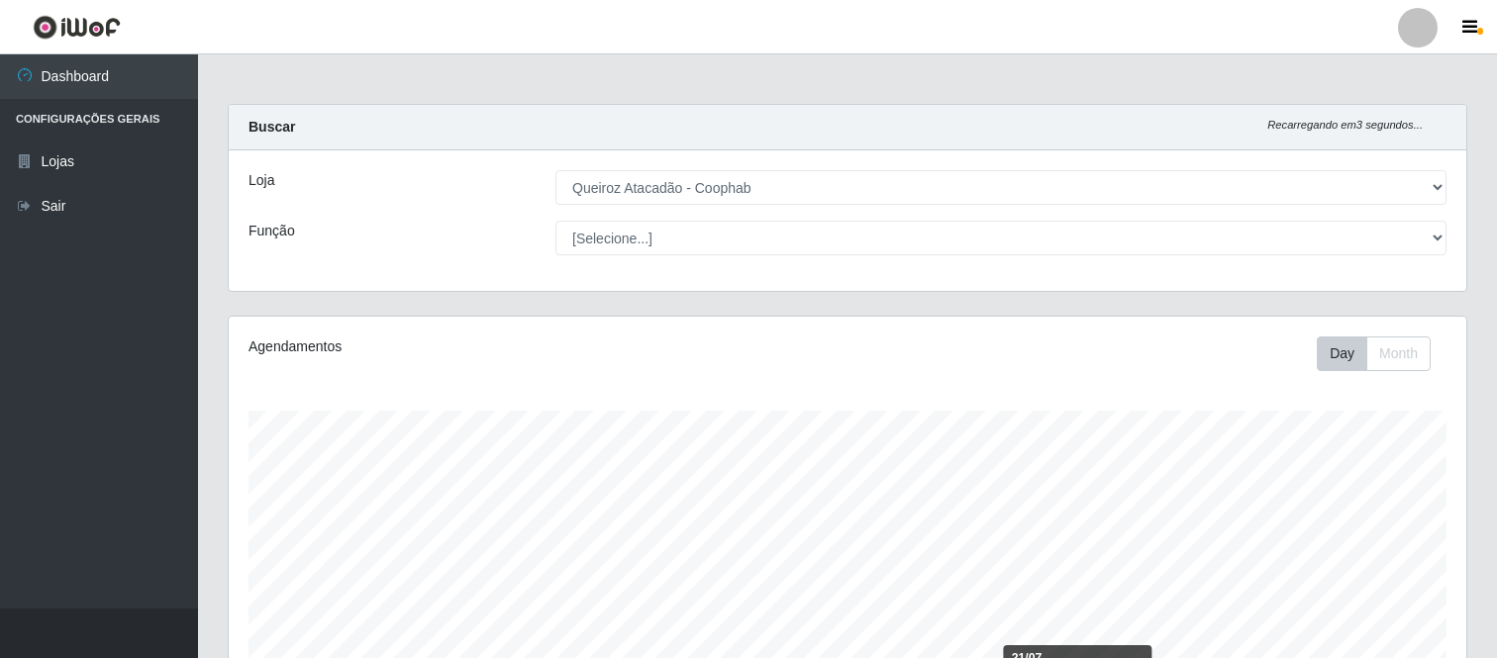
select select "463"
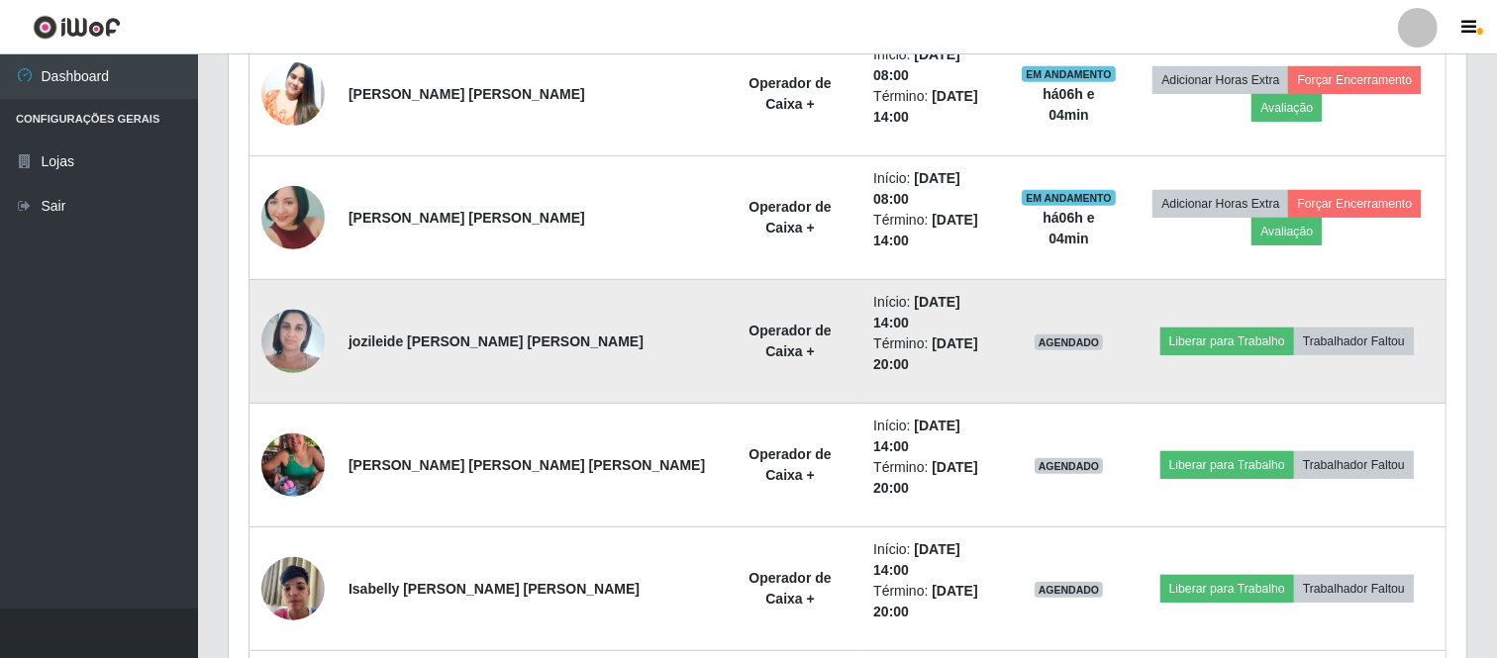
scroll to position [853, 0]
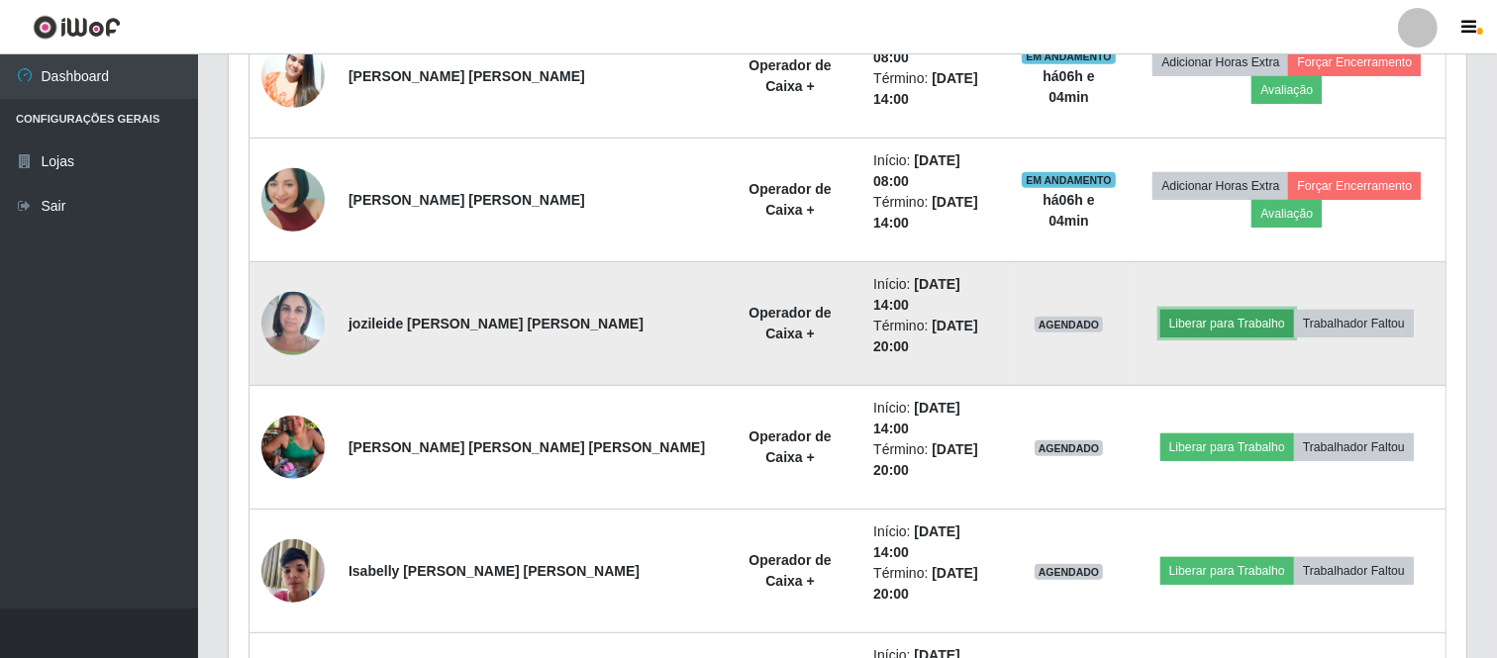
click at [1189, 310] on button "Liberar para Trabalho" at bounding box center [1227, 324] width 134 height 28
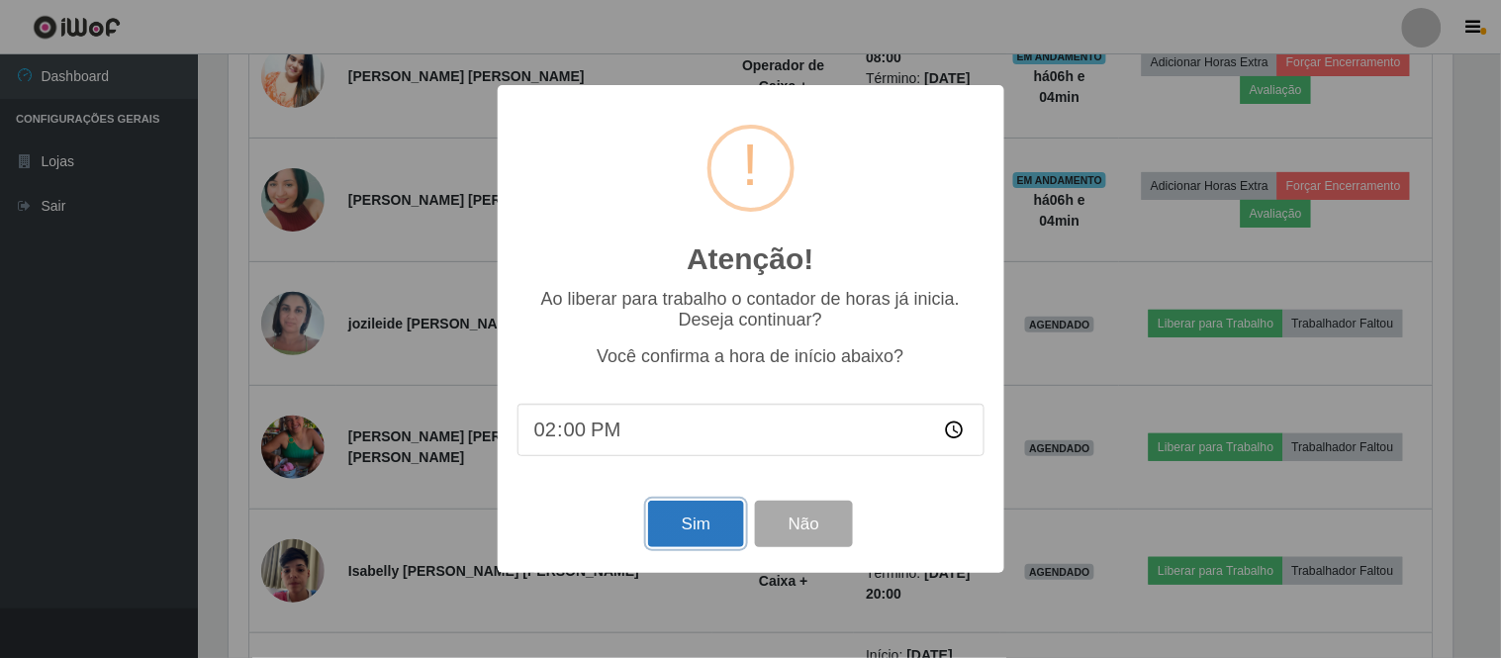
click at [715, 532] on button "Sim" at bounding box center [696, 524] width 96 height 47
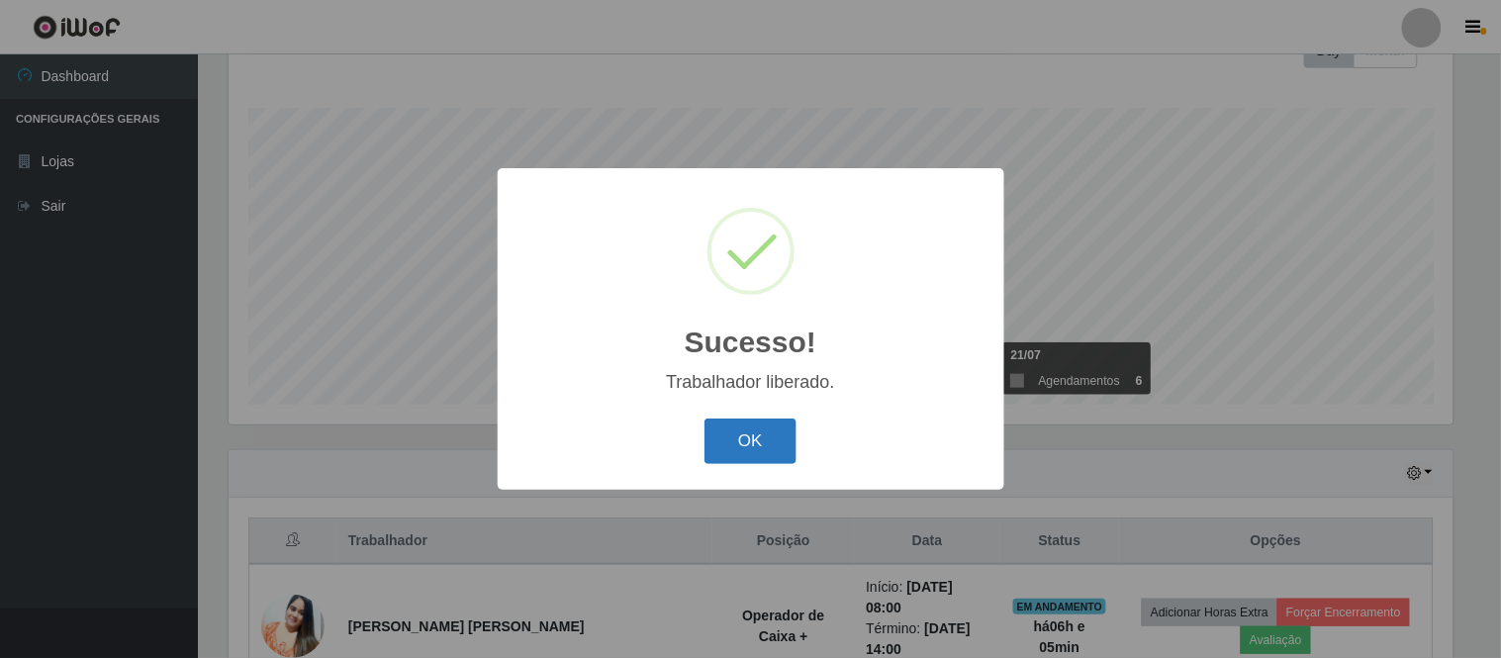
click at [739, 448] on button "OK" at bounding box center [751, 442] width 92 height 47
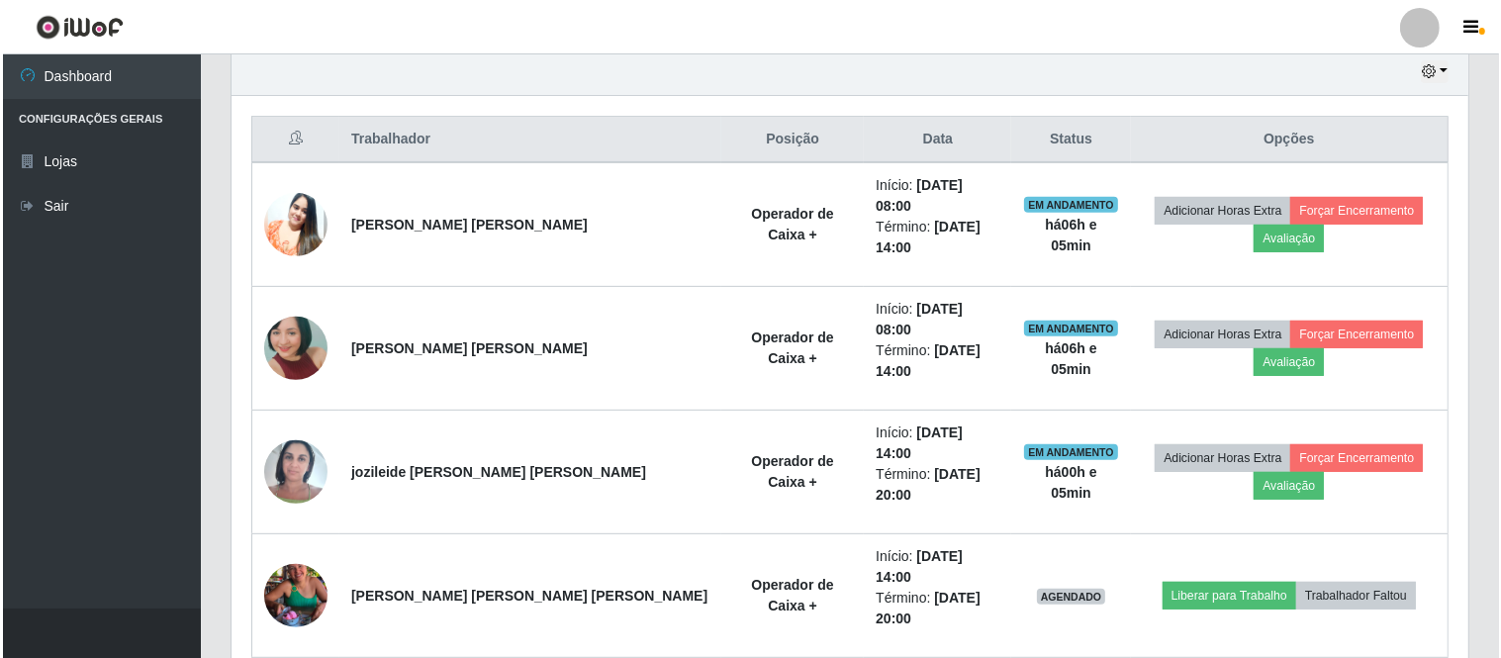
scroll to position [743, 0]
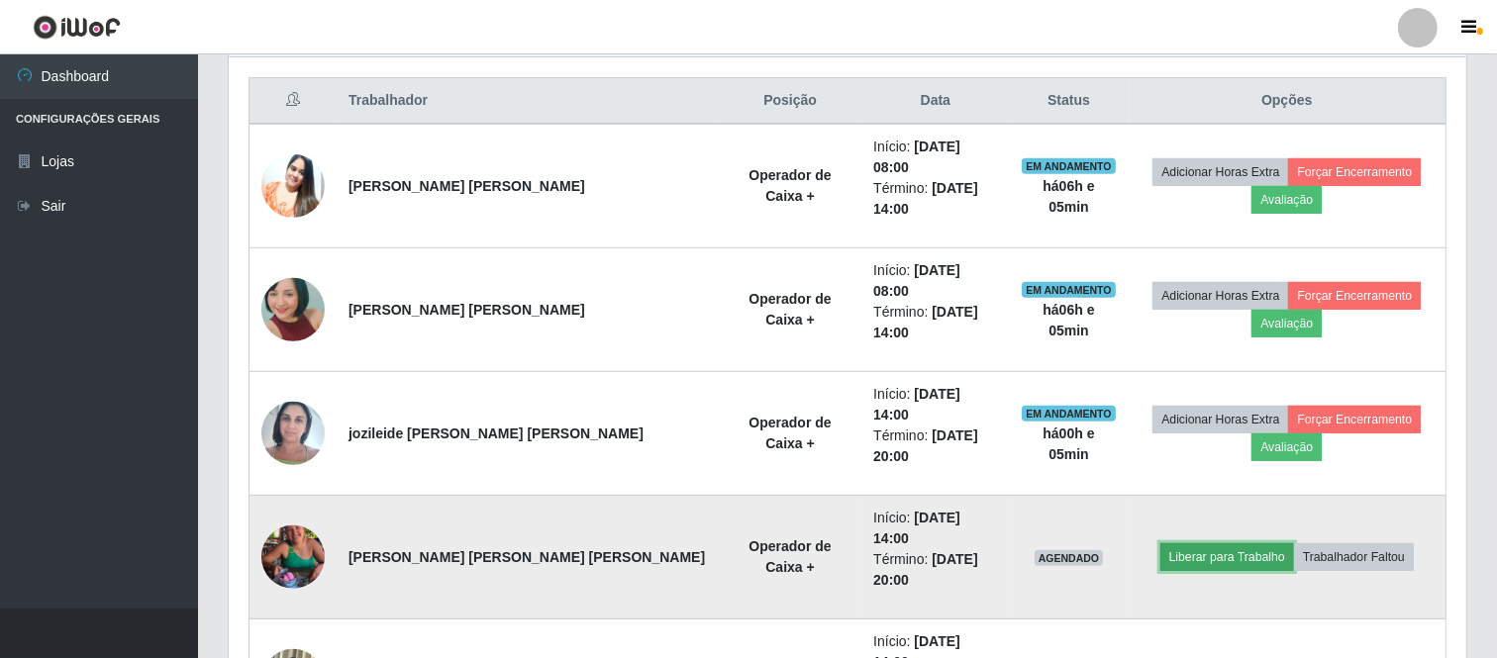
click at [1186, 543] on button "Liberar para Trabalho" at bounding box center [1227, 557] width 134 height 28
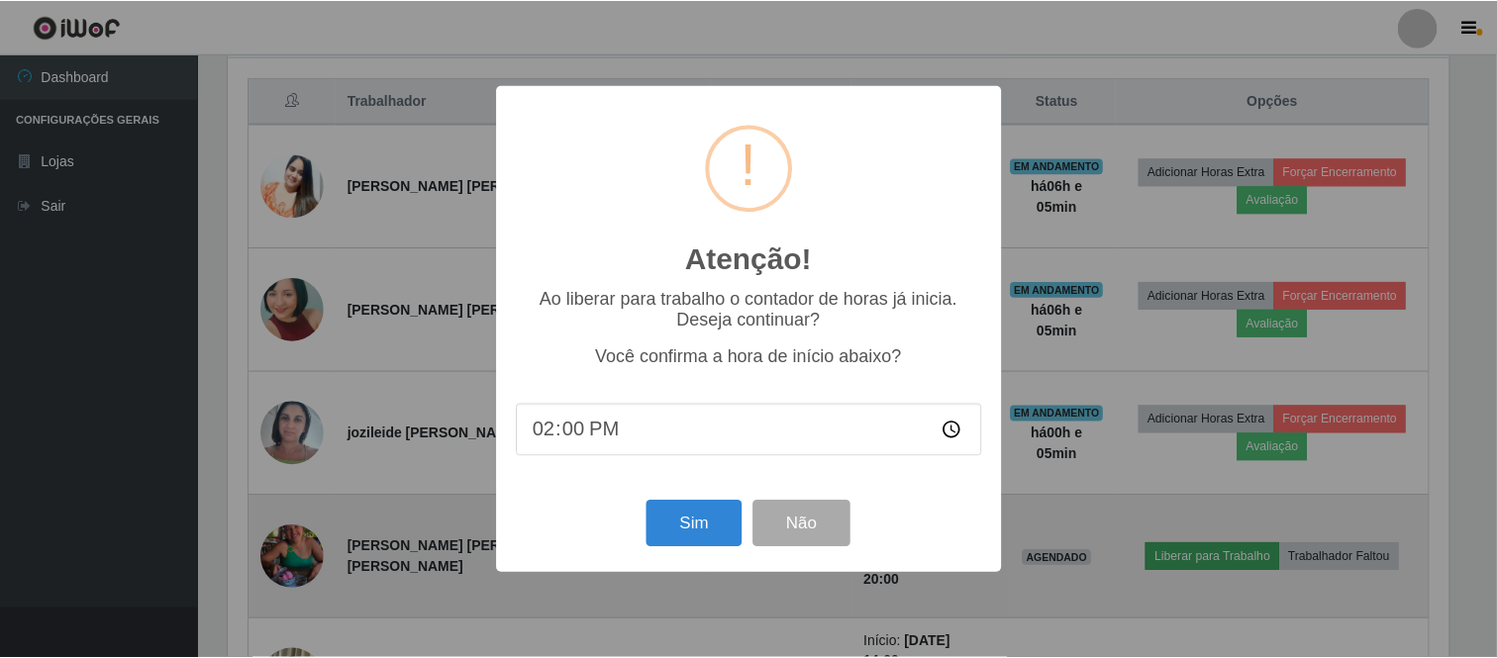
scroll to position [410, 1224]
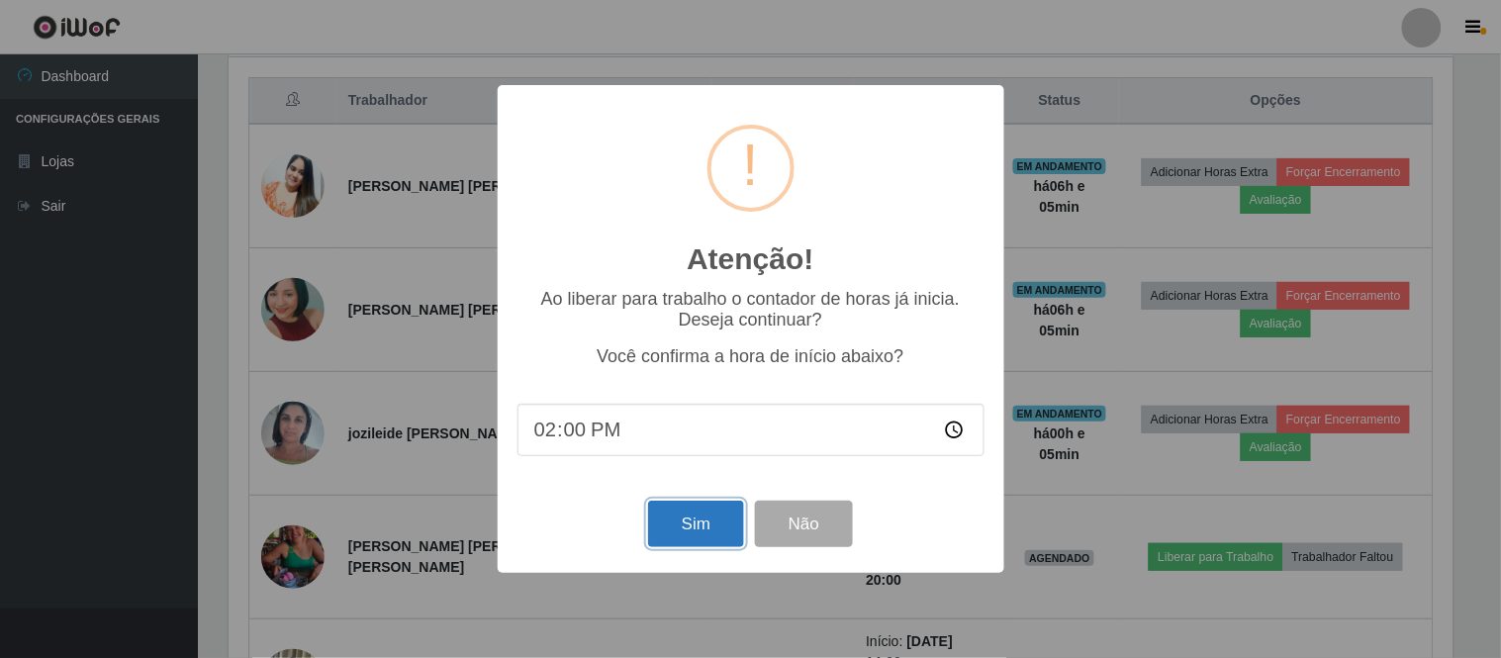
click at [675, 526] on button "Sim" at bounding box center [696, 524] width 96 height 47
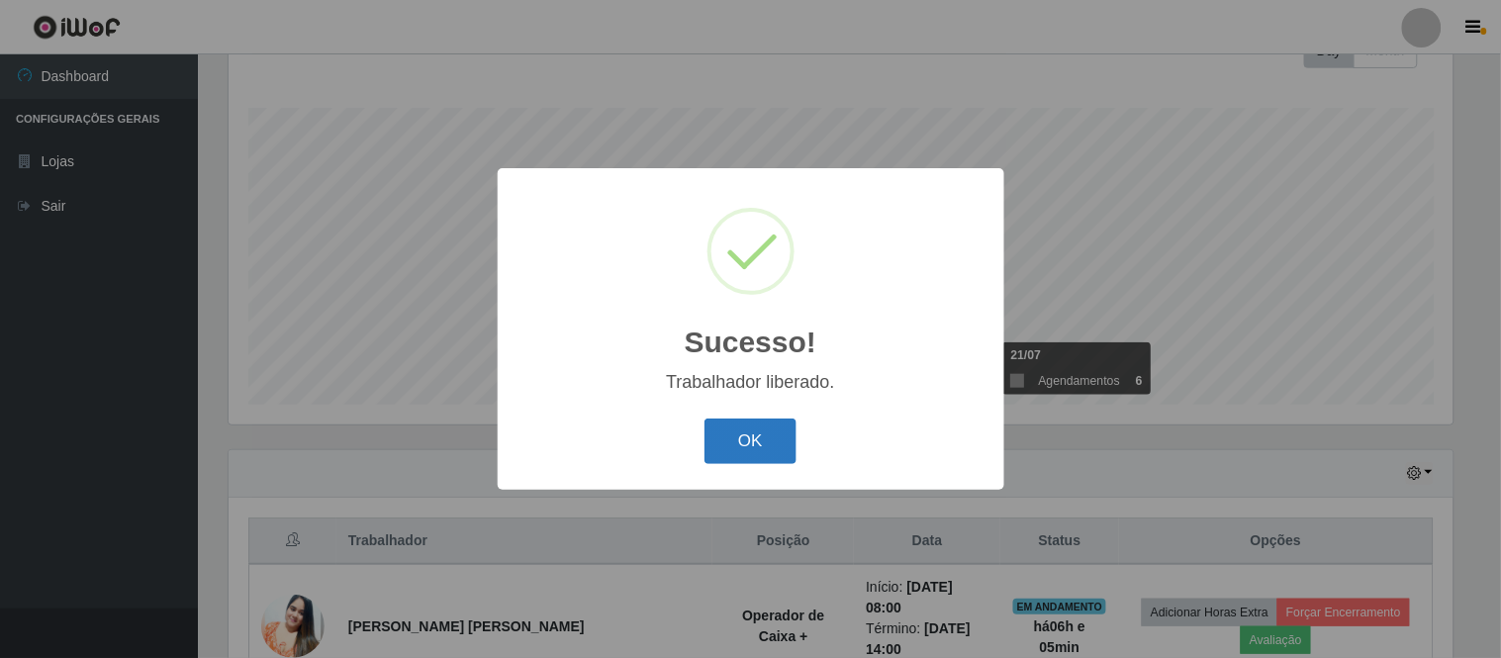
click at [719, 443] on button "OK" at bounding box center [751, 442] width 92 height 47
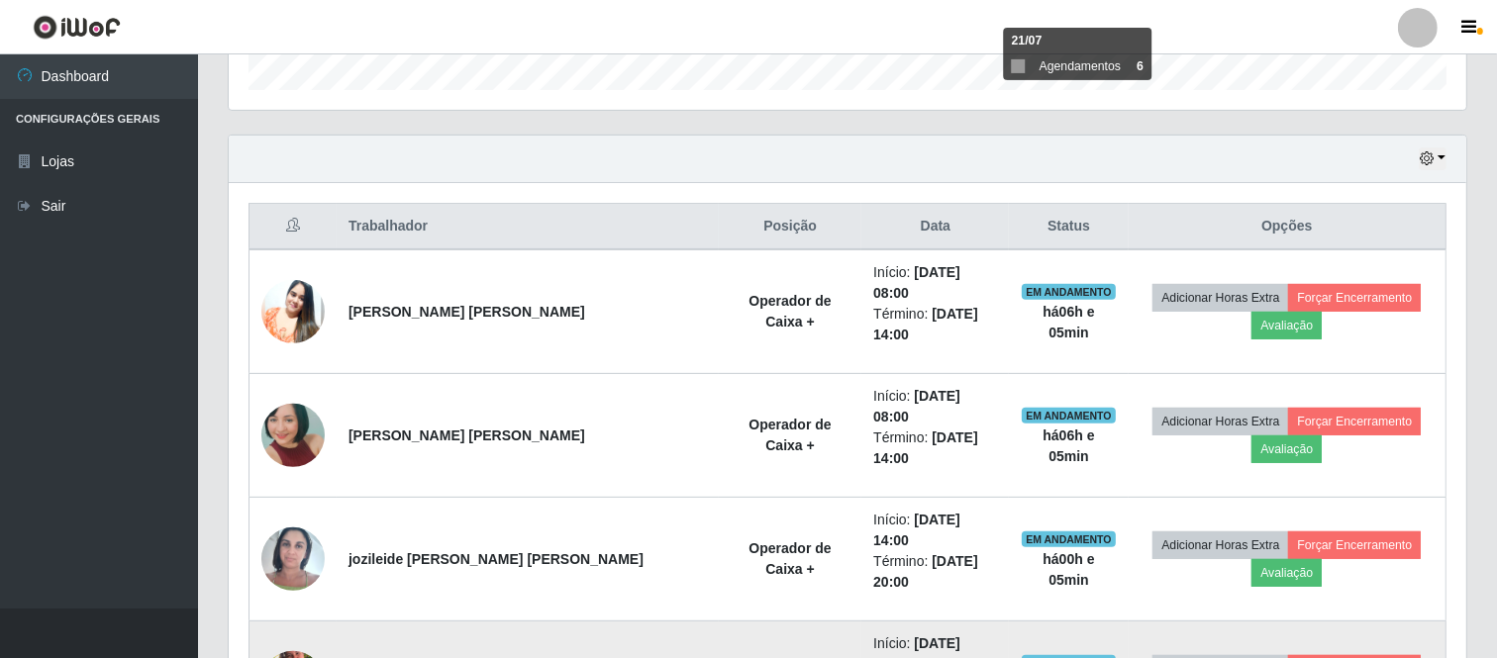
scroll to position [743, 0]
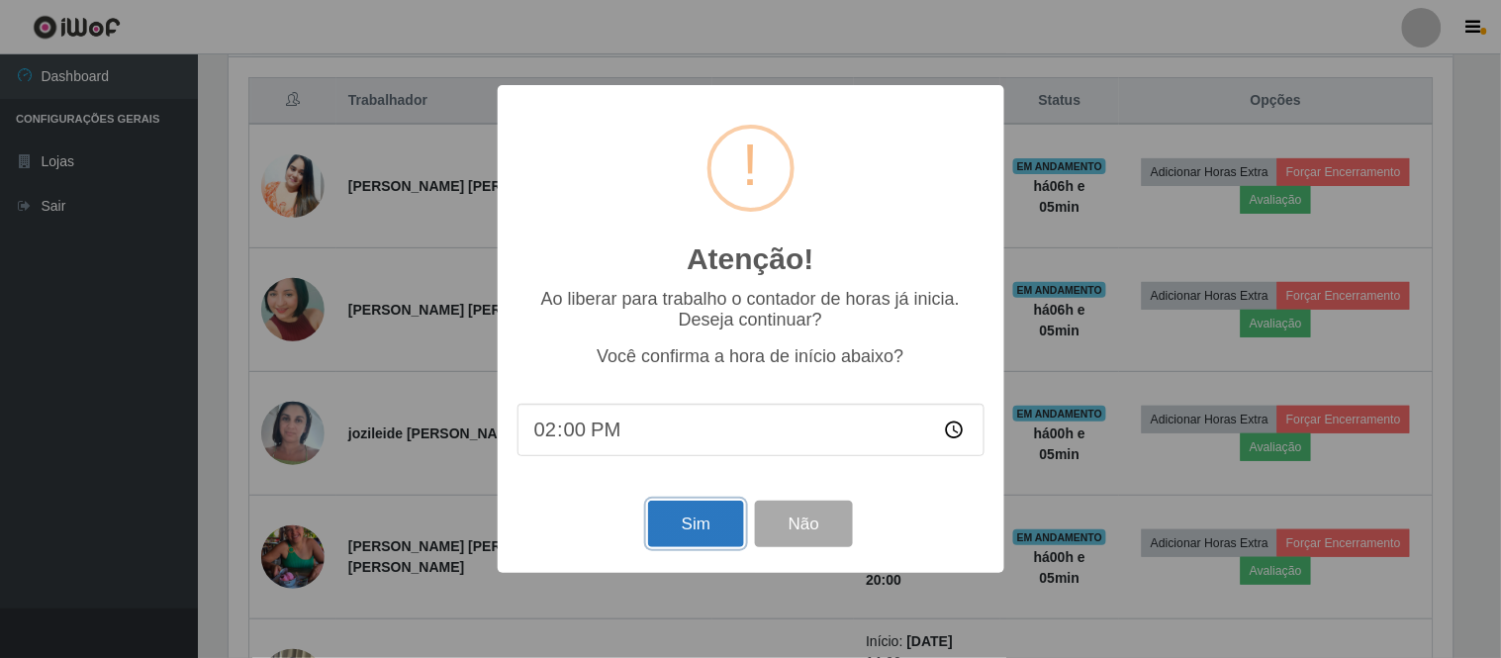
click at [668, 530] on button "Sim" at bounding box center [696, 524] width 96 height 47
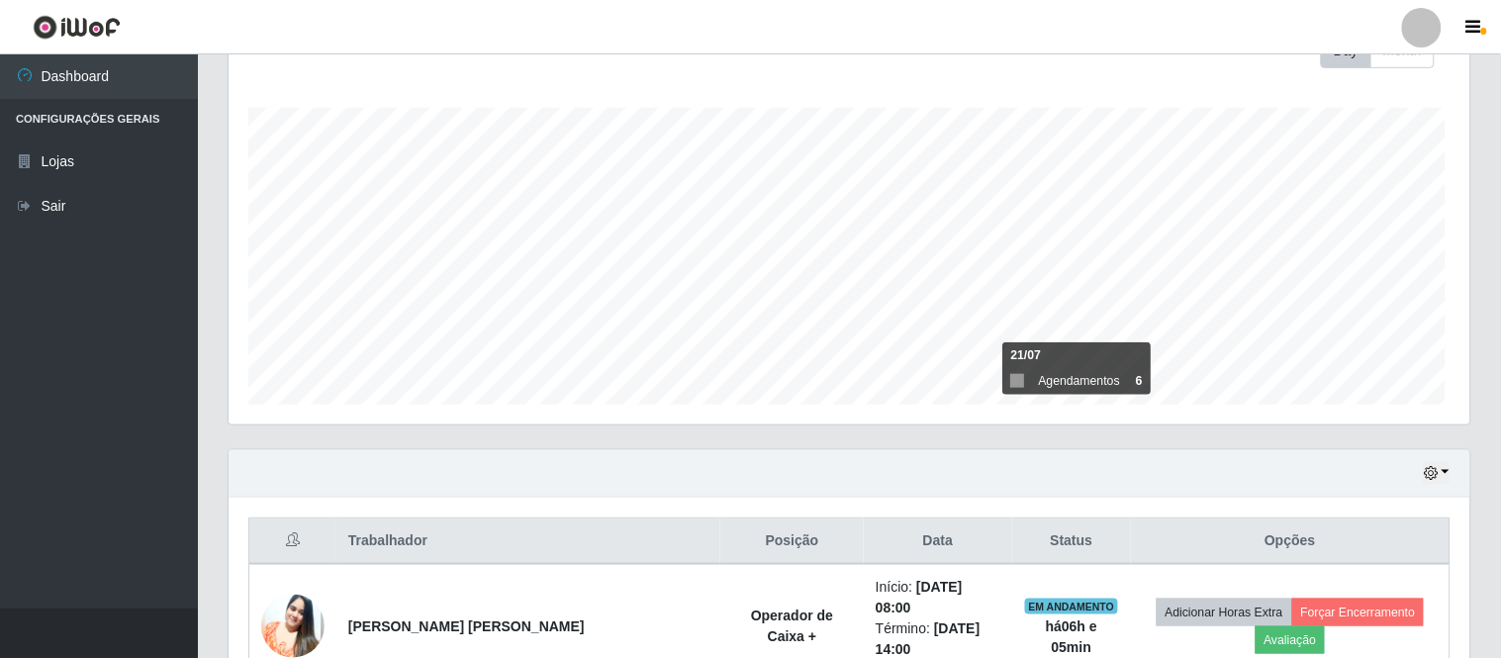
scroll to position [0, 0]
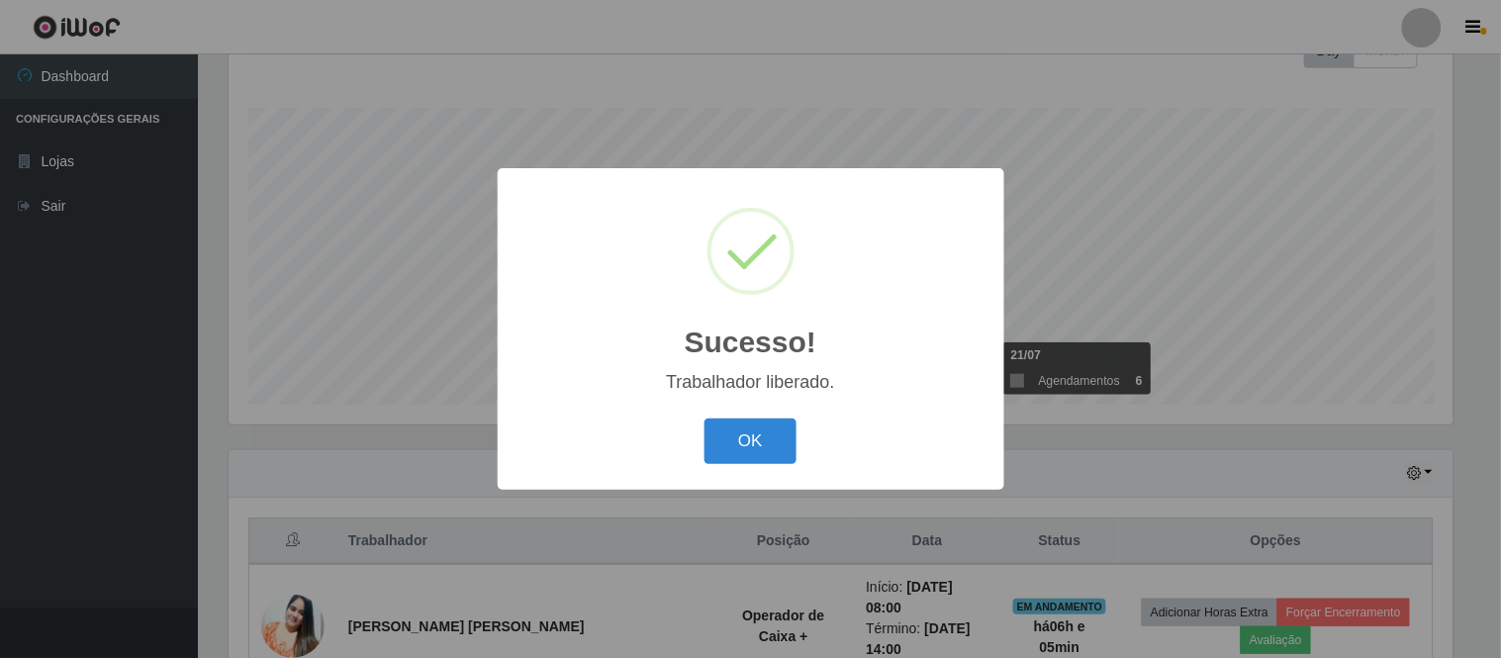
click at [760, 467] on div "OK Cancel" at bounding box center [751, 441] width 467 height 56
click at [757, 447] on button "OK" at bounding box center [751, 442] width 92 height 47
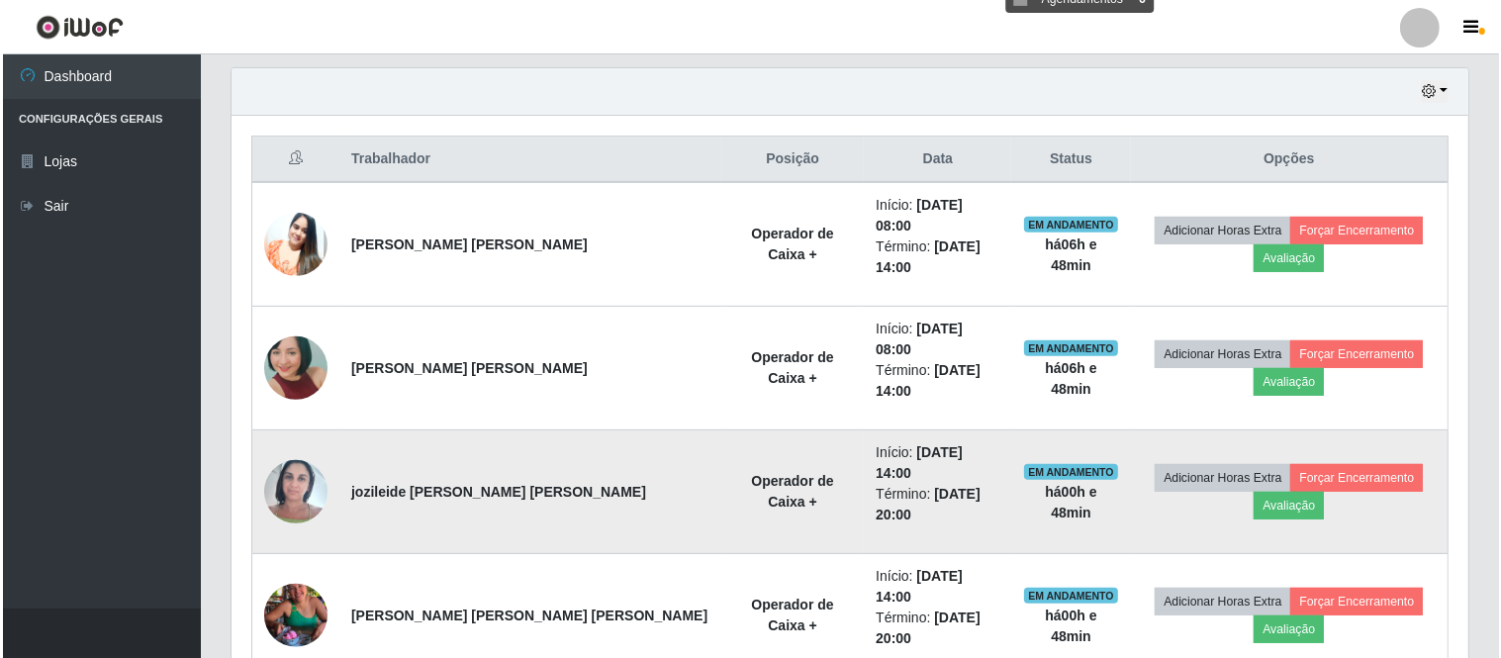
scroll to position [679, 0]
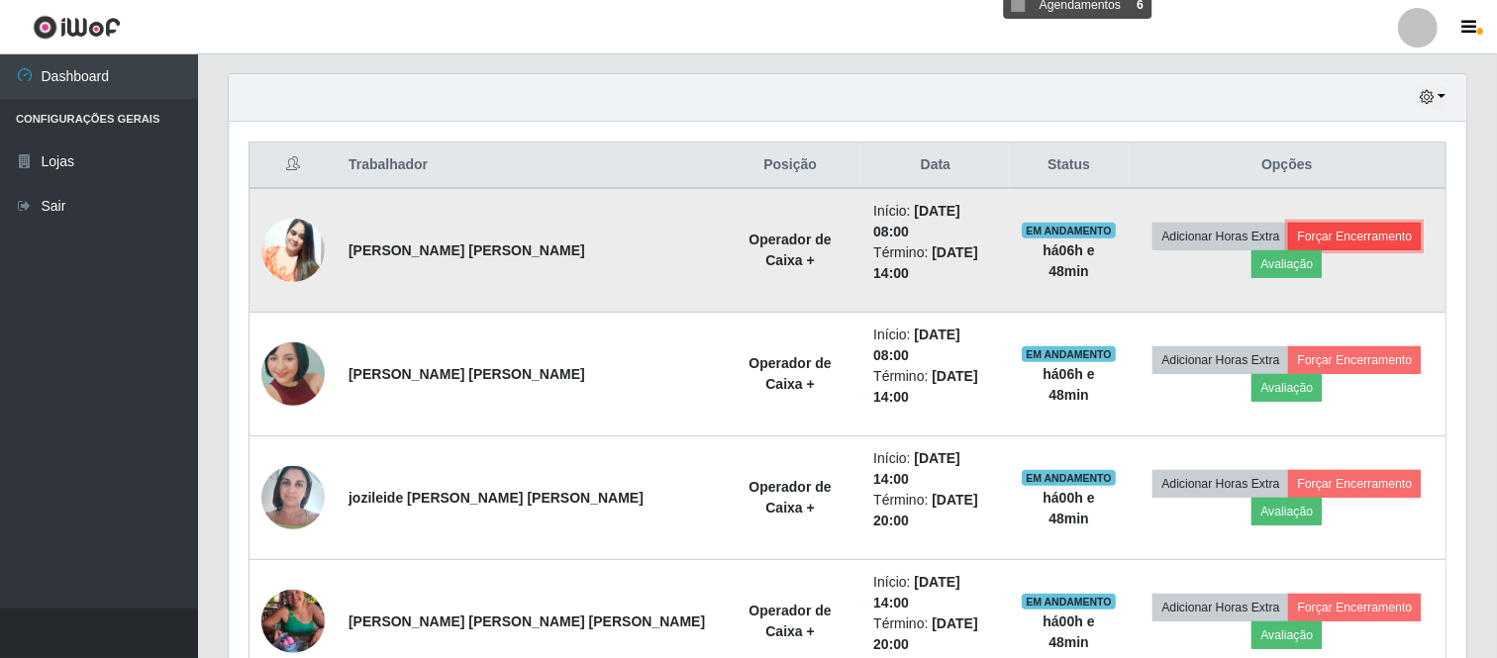
click at [1322, 234] on button "Forçar Encerramento" at bounding box center [1354, 237] width 133 height 28
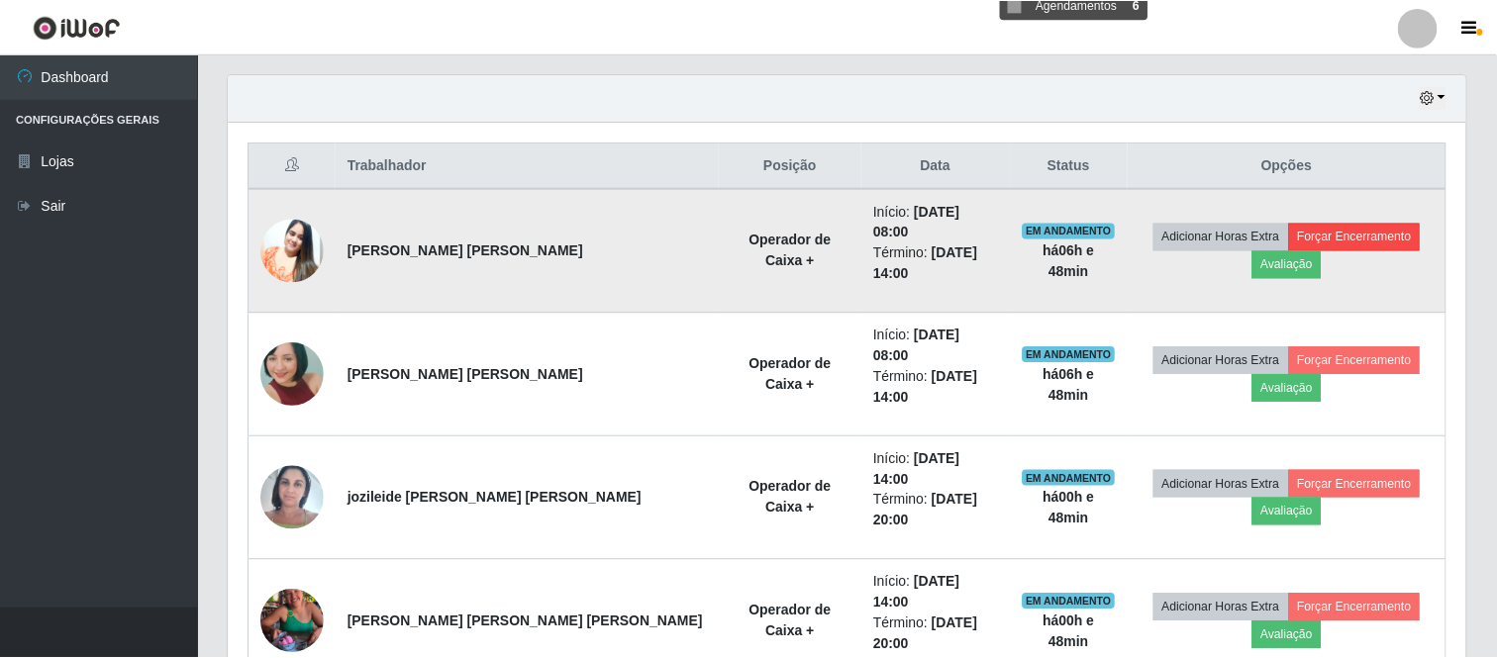
scroll to position [410, 1224]
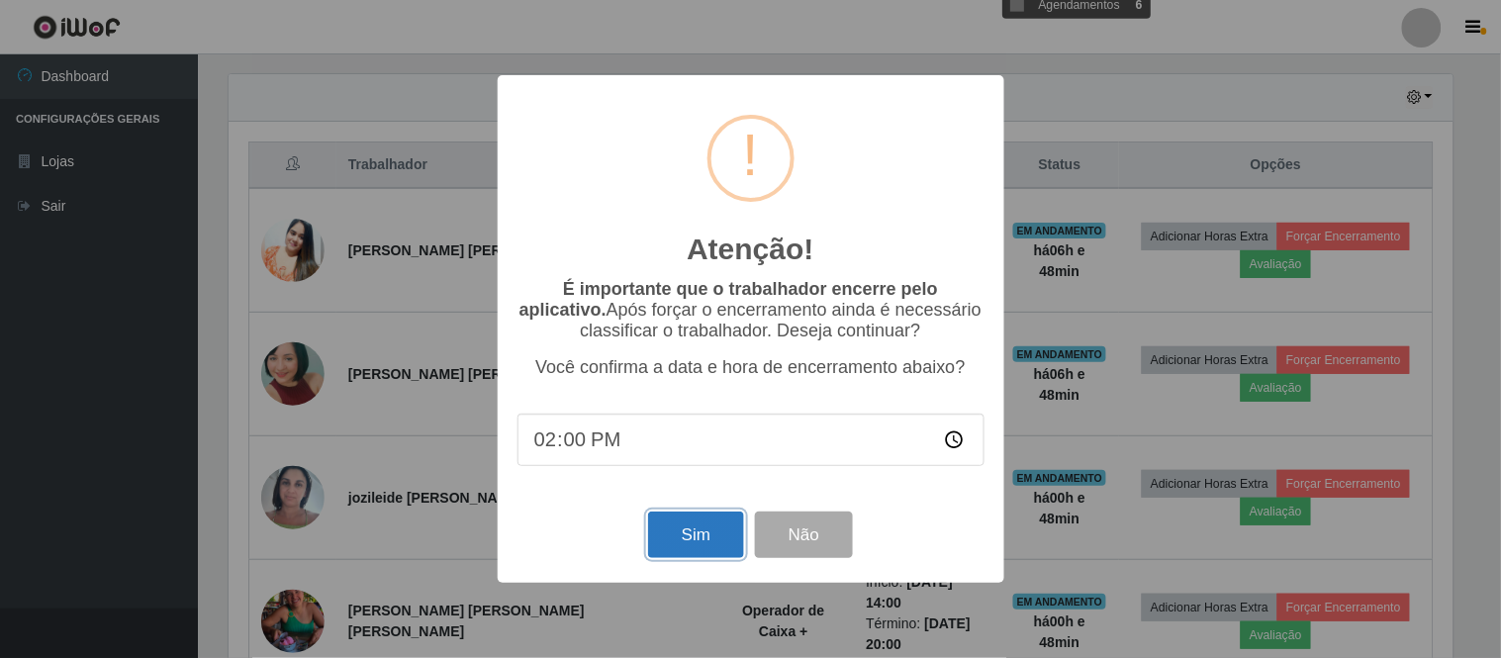
click at [706, 539] on button "Sim" at bounding box center [696, 535] width 96 height 47
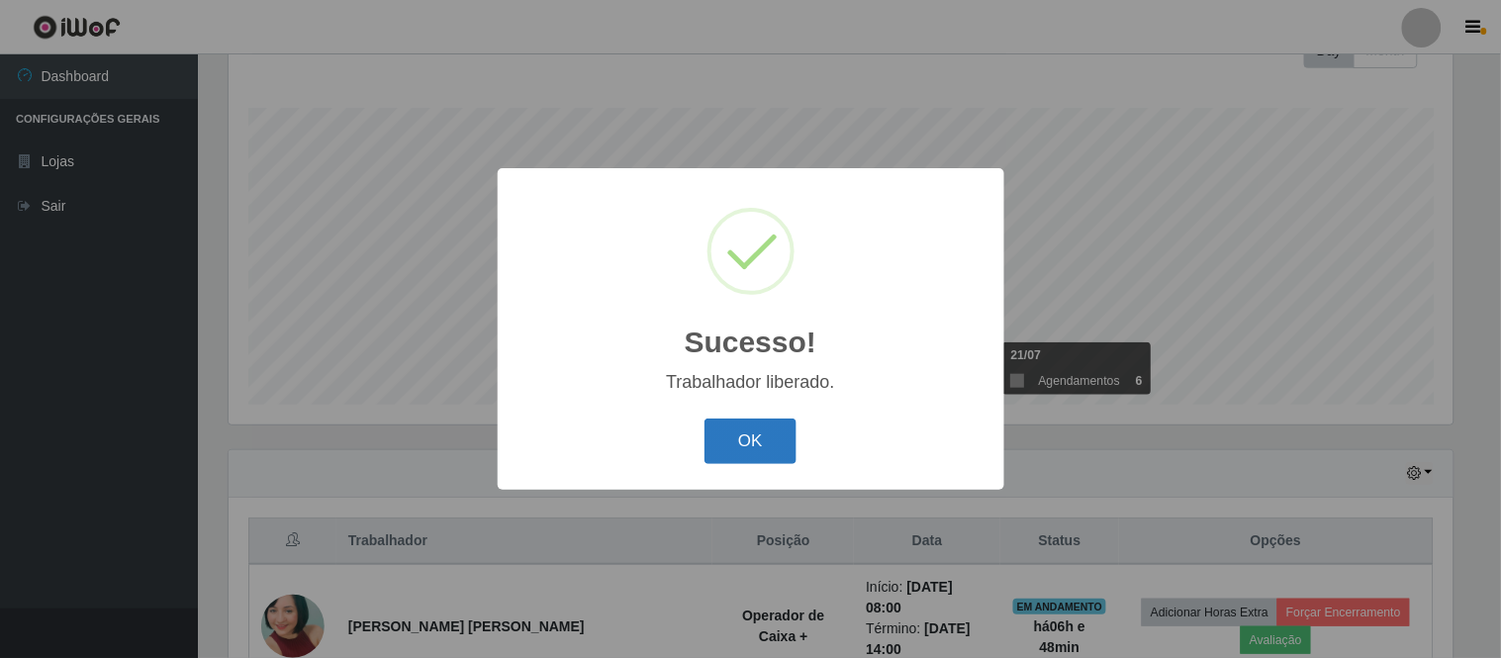
click at [786, 431] on button "OK" at bounding box center [751, 442] width 92 height 47
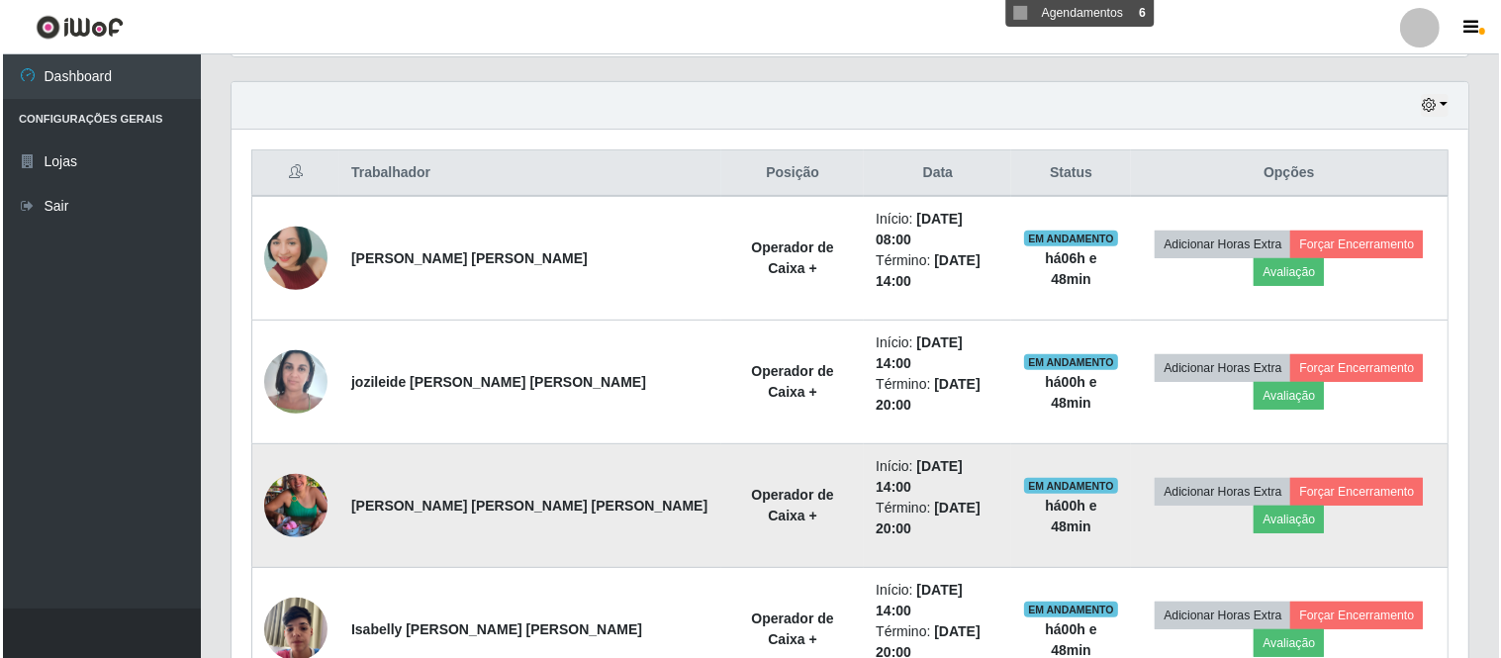
scroll to position [743, 0]
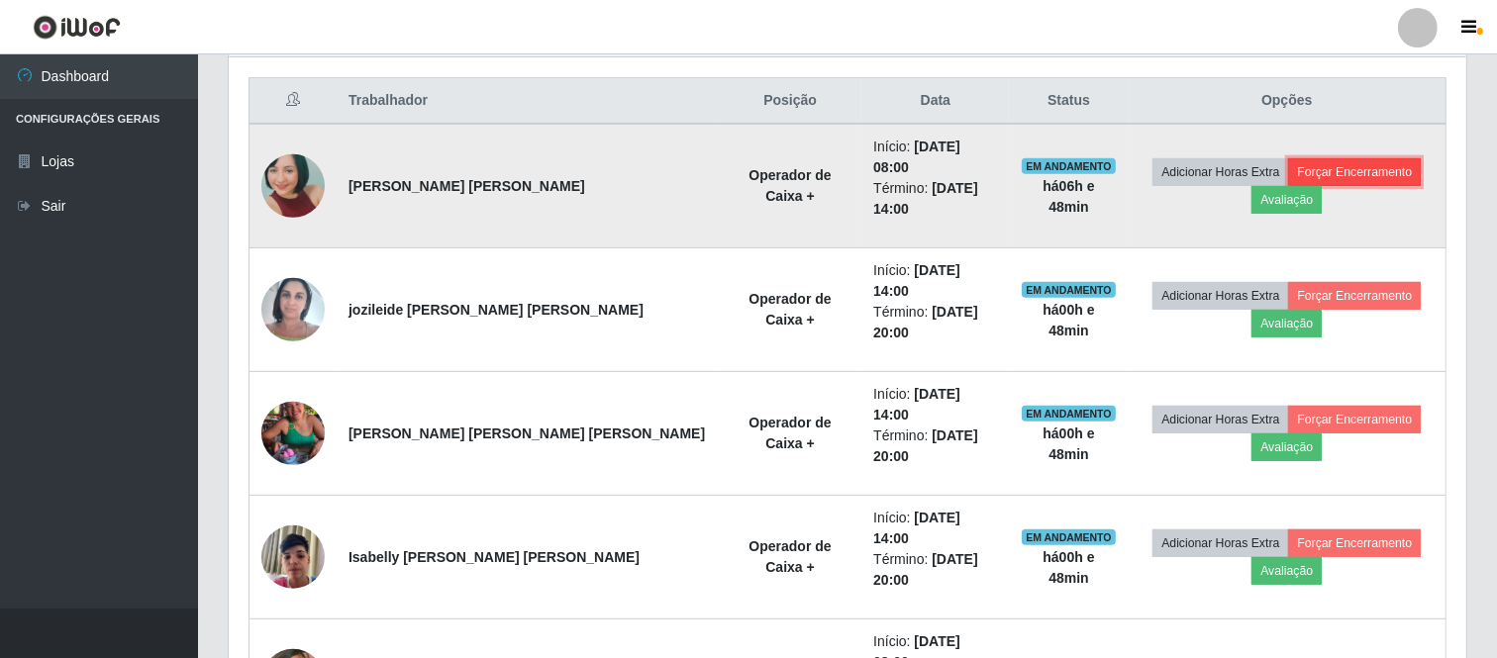
click at [1288, 166] on button "Forçar Encerramento" at bounding box center [1354, 172] width 133 height 28
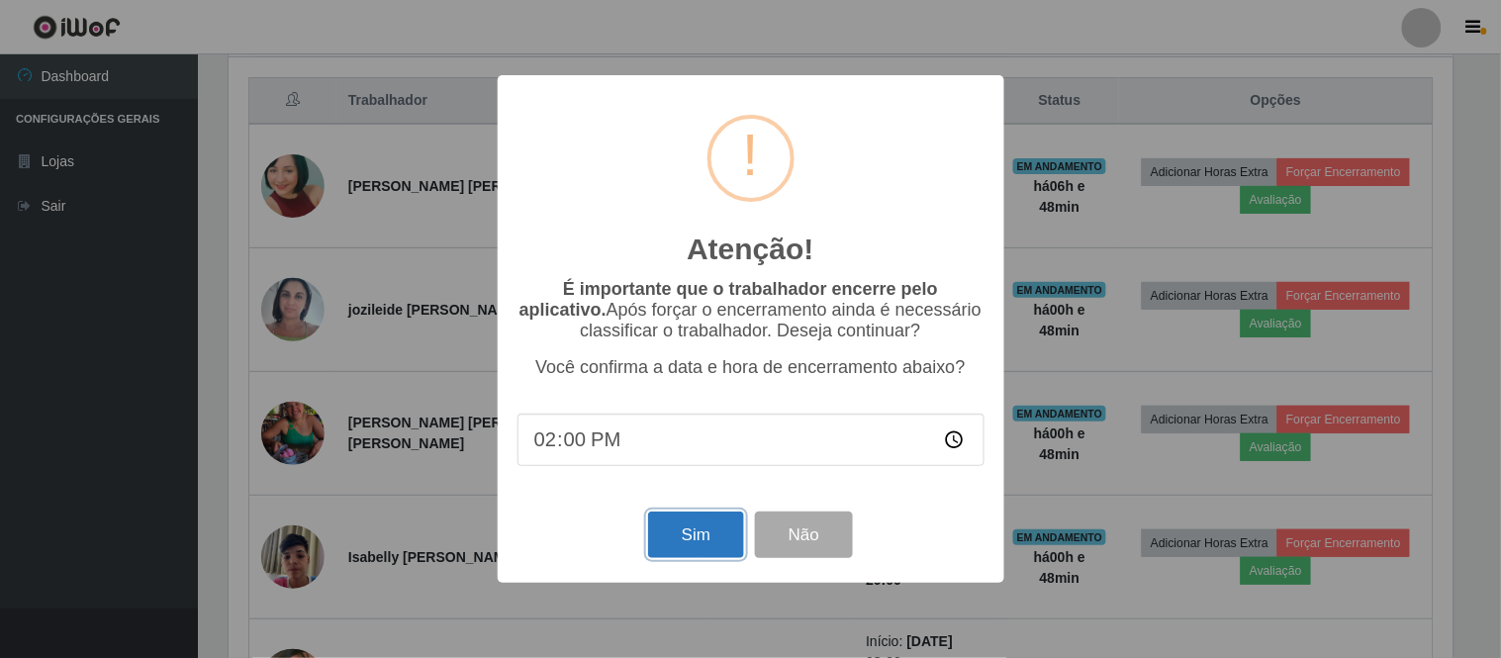
click at [719, 523] on button "Sim" at bounding box center [696, 535] width 96 height 47
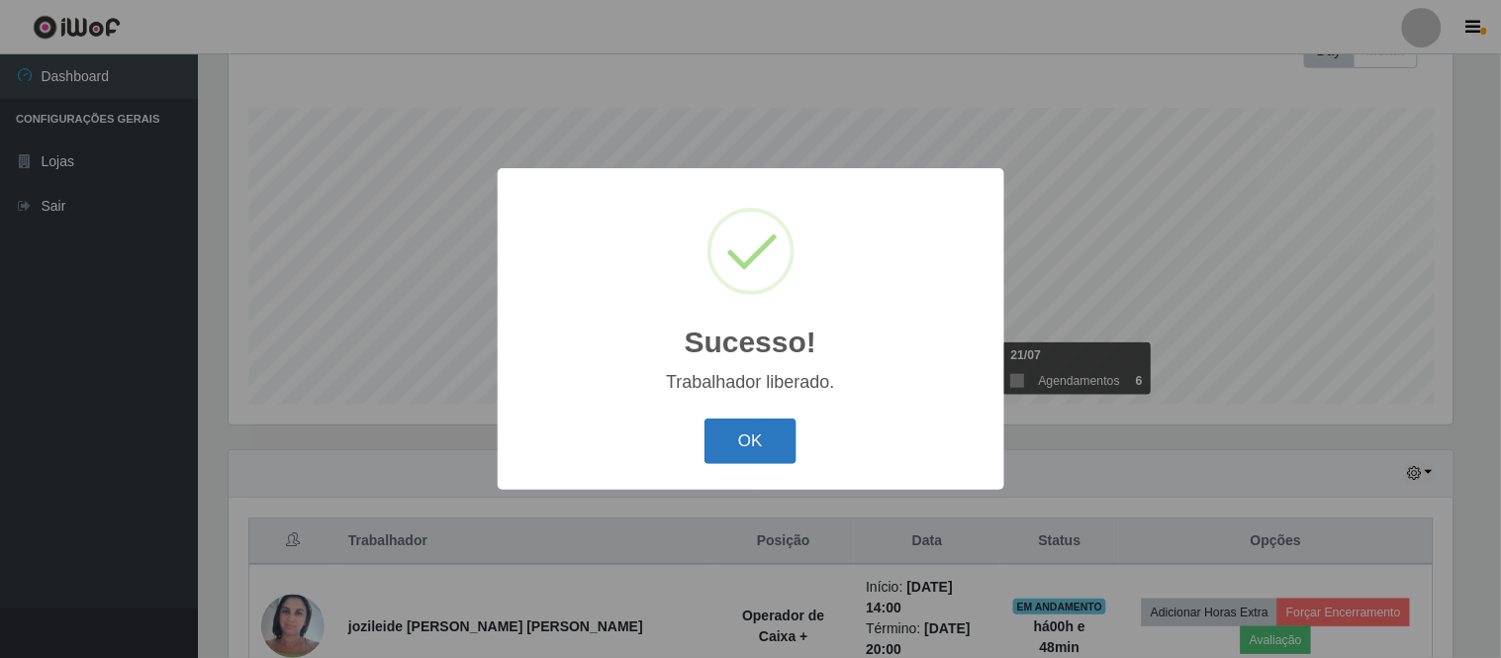
click at [735, 458] on button "OK" at bounding box center [751, 442] width 92 height 47
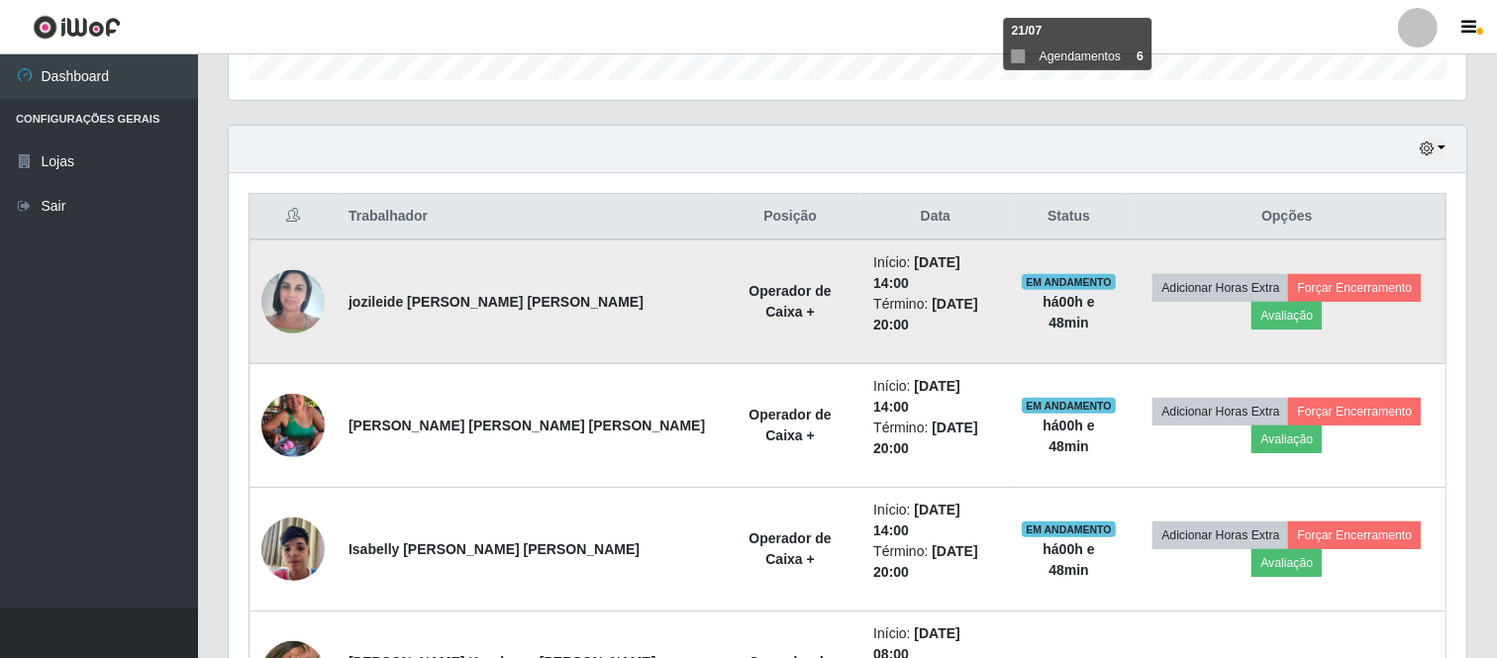
scroll to position [633, 0]
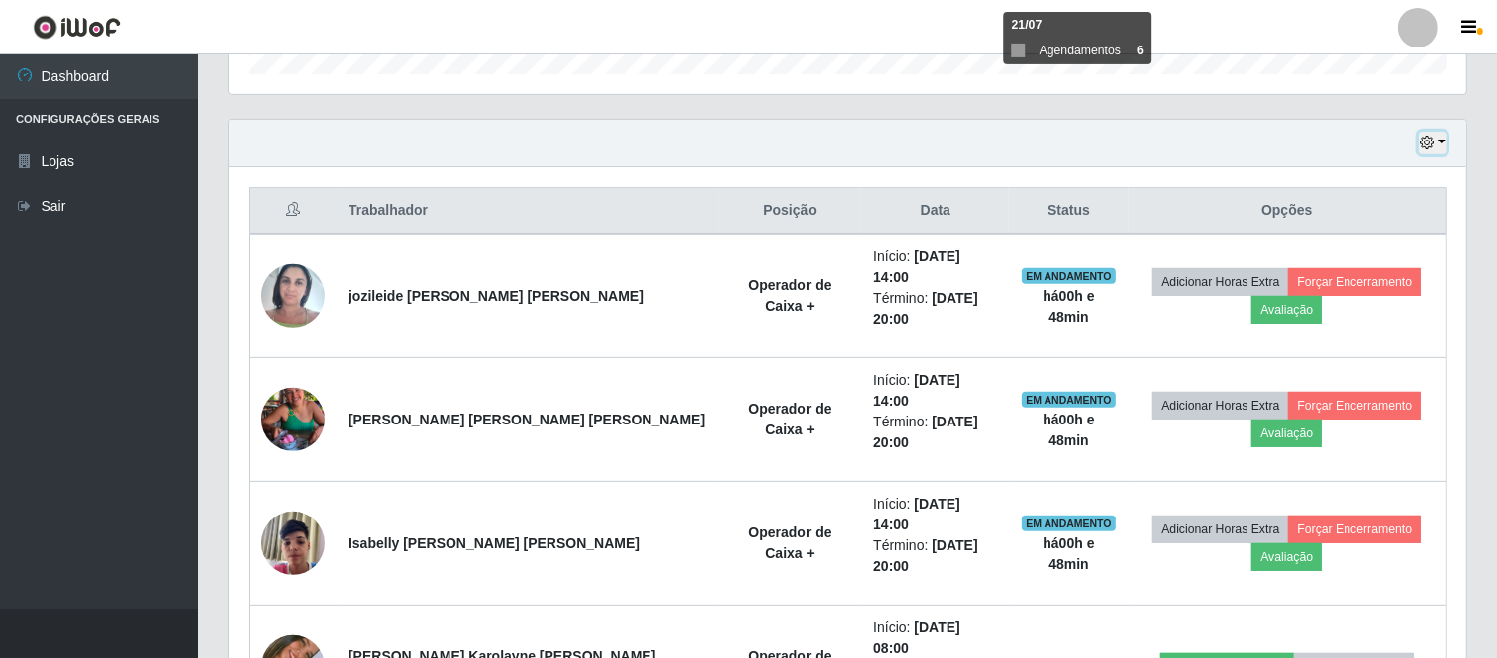
click at [1441, 145] on button "button" at bounding box center [1432, 143] width 28 height 23
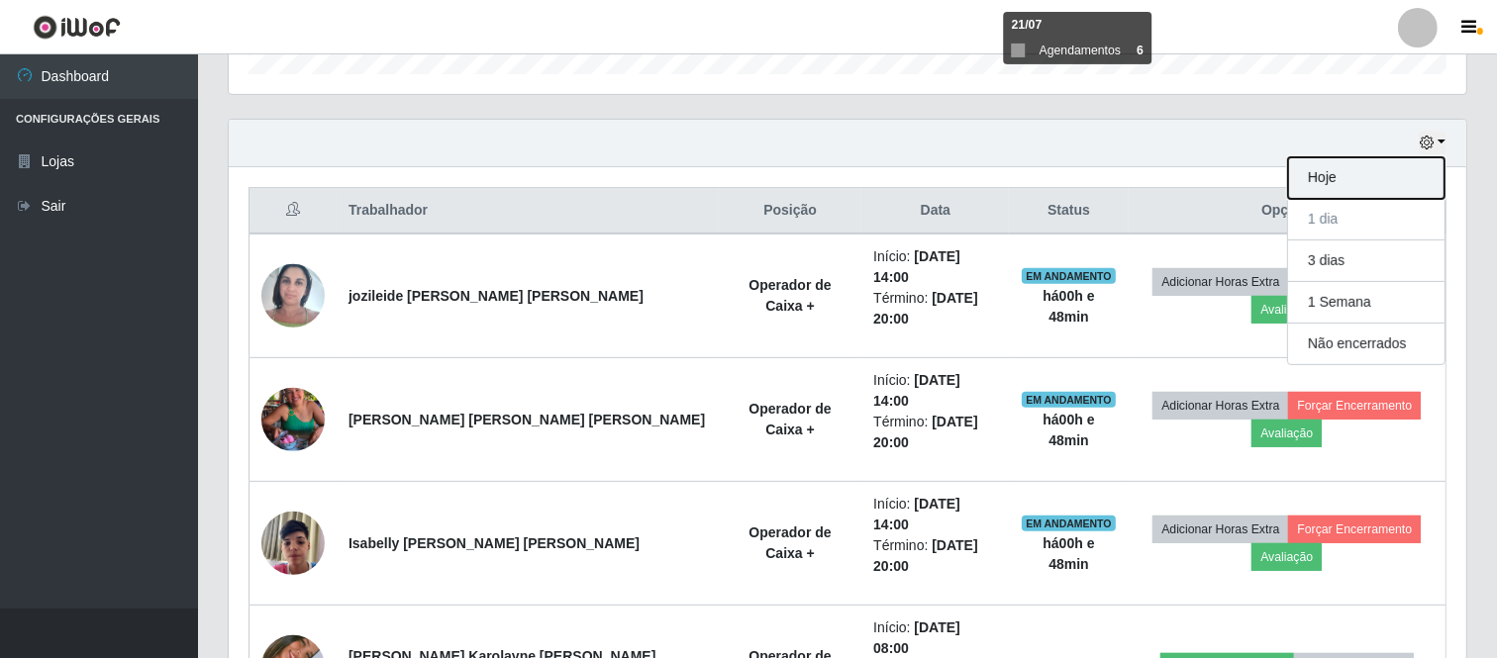
click at [1339, 186] on button "Hoje" at bounding box center [1366, 178] width 156 height 42
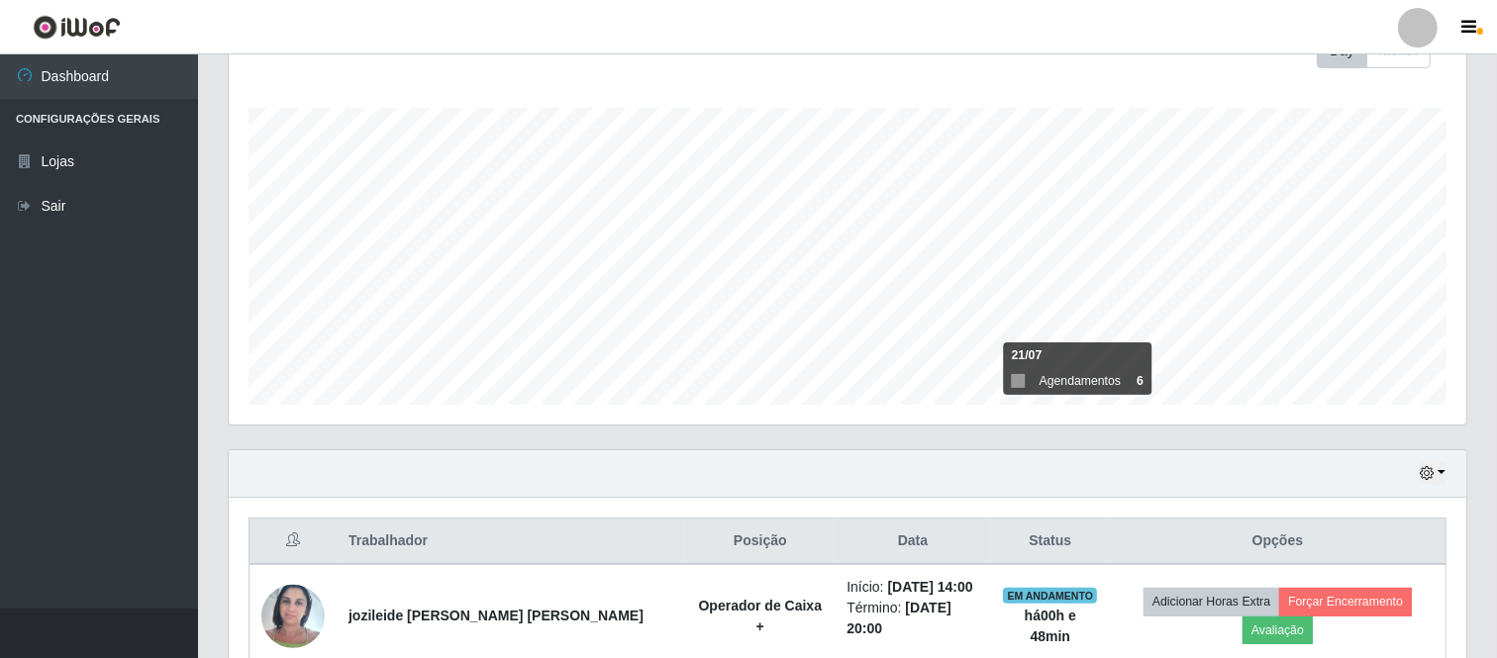
scroll to position [568, 0]
